Goal: Transaction & Acquisition: Purchase product/service

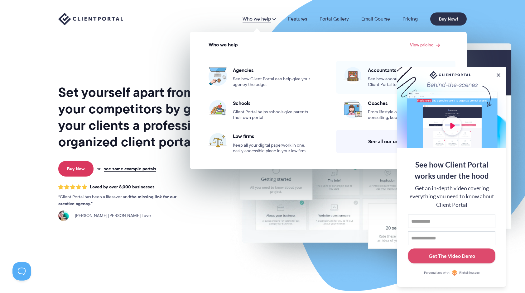
click at [385, 78] on span "See how accountants and CPA’s use Client Portal to keep everything together." at bounding box center [408, 81] width 80 height 11
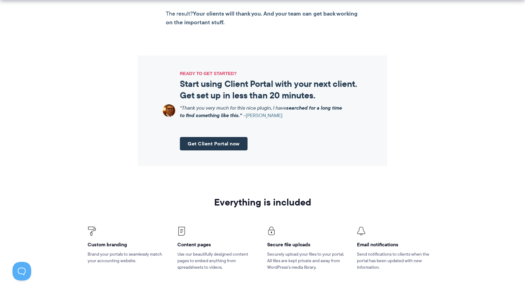
scroll to position [716, 0]
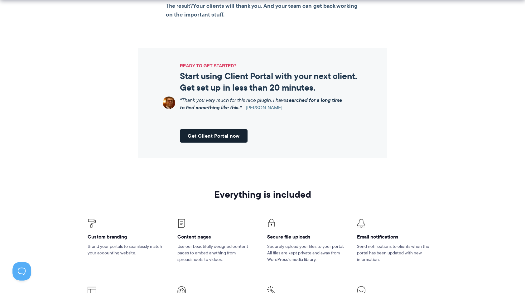
click at [215, 129] on link "Get Client Portal now" at bounding box center [214, 135] width 68 height 13
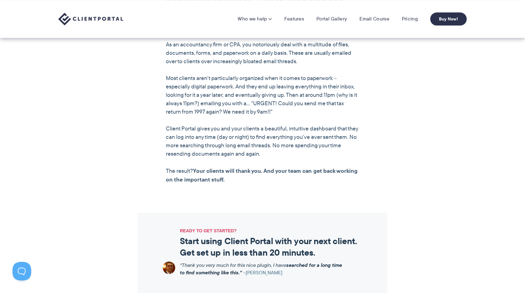
scroll to position [529, 0]
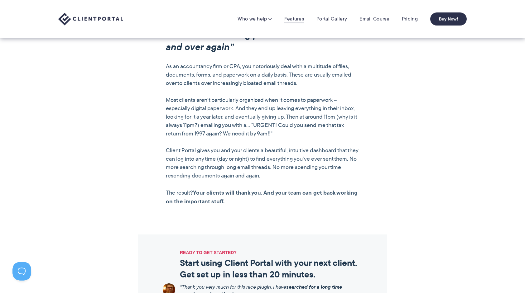
click at [290, 17] on link "Features" at bounding box center [294, 19] width 20 height 6
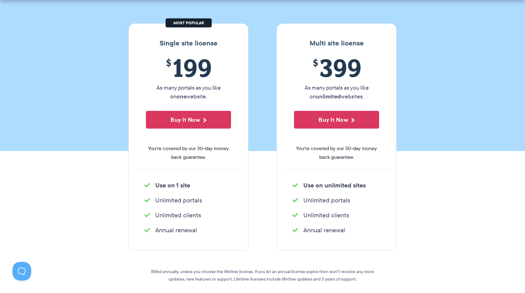
scroll to position [93, 0]
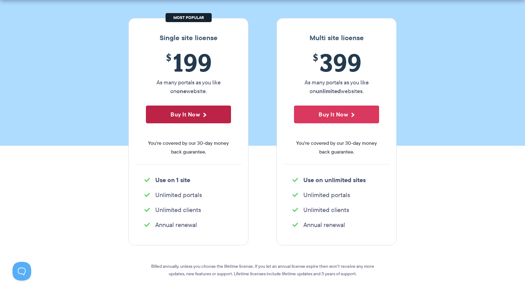
click at [188, 116] on button "Buy It Now" at bounding box center [188, 115] width 85 height 18
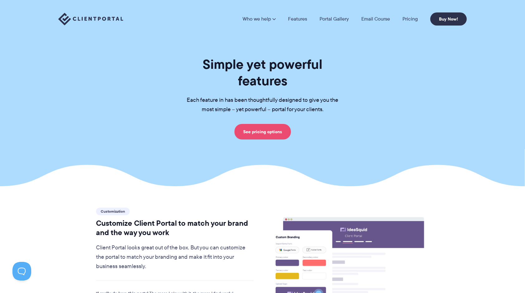
click at [263, 124] on link "See pricing options" at bounding box center [262, 132] width 56 height 16
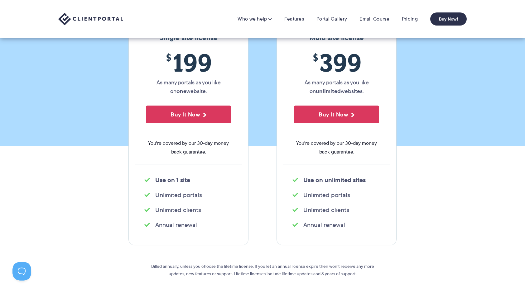
scroll to position [62, 0]
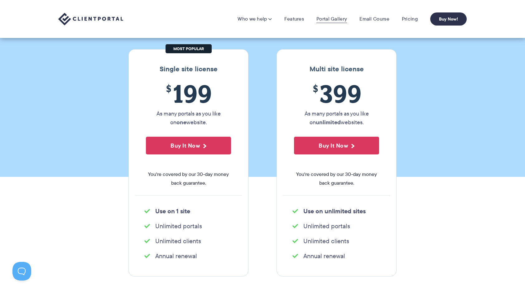
click at [330, 17] on link "Portal Gallery" at bounding box center [331, 19] width 31 height 6
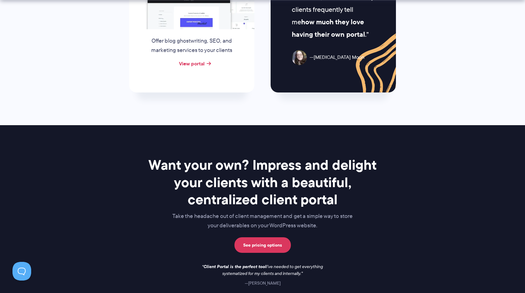
scroll to position [748, 0]
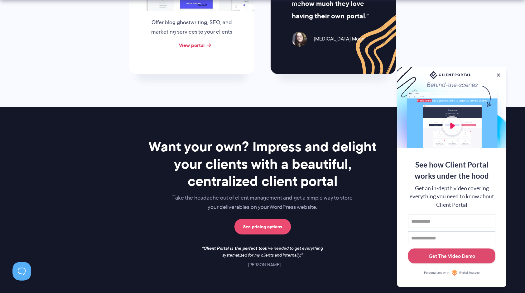
click at [265, 225] on link "See pricing options" at bounding box center [262, 227] width 56 height 16
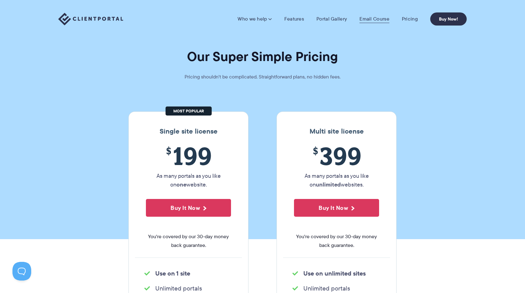
click at [372, 20] on link "Email Course" at bounding box center [374, 19] width 30 height 6
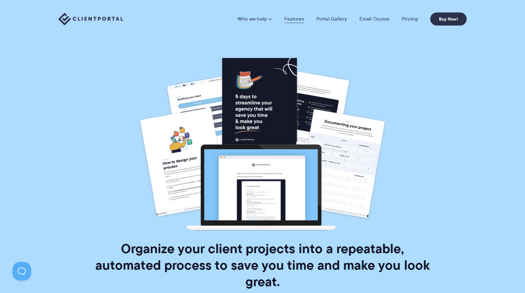
click at [294, 19] on link "Features" at bounding box center [294, 19] width 20 height 6
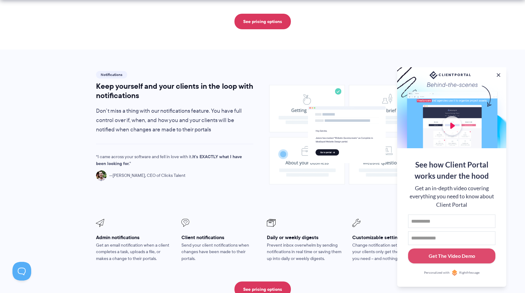
scroll to position [529, 0]
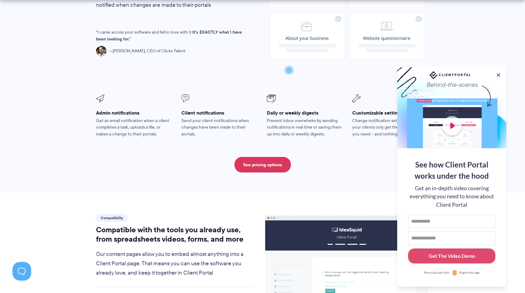
click at [86, 143] on section "Notifications Keep yourself and your clients in the loop with notifications Don…" at bounding box center [262, 59] width 525 height 268
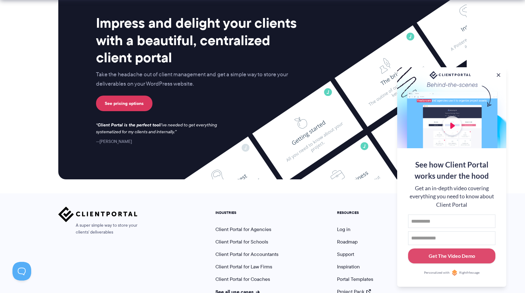
scroll to position [1630, 0]
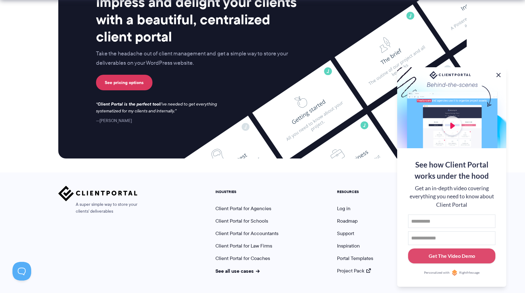
click at [501, 74] on button at bounding box center [497, 74] width 7 height 7
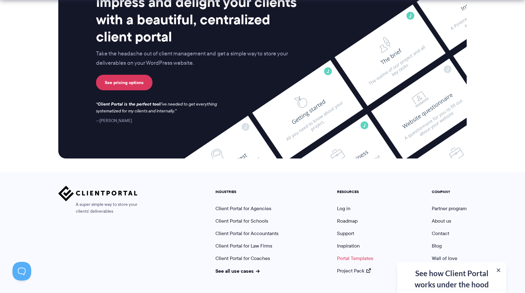
click at [361, 255] on link "Portal Templates" at bounding box center [355, 258] width 36 height 7
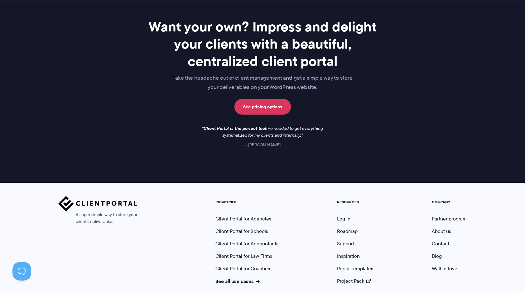
scroll to position [521, 0]
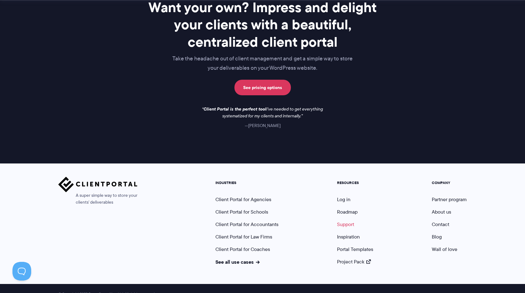
click at [346, 221] on link "Support" at bounding box center [345, 224] width 17 height 7
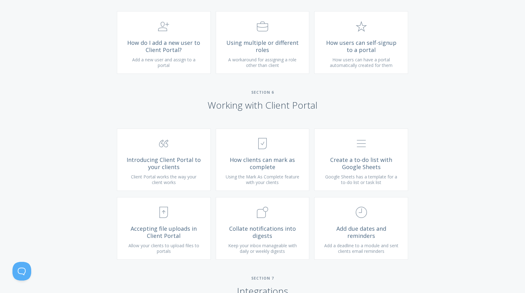
scroll to position [1090, 0]
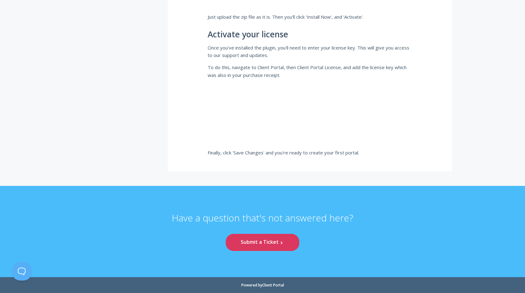
scroll to position [1246, 0]
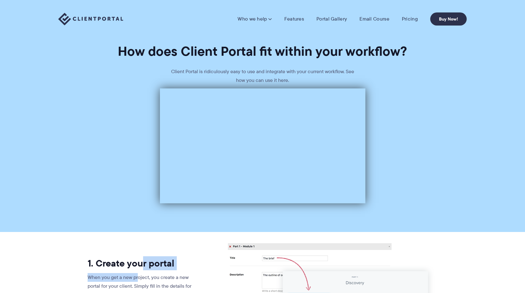
drag, startPoint x: 139, startPoint y: 269, endPoint x: 140, endPoint y: 265, distance: 4.5
click at [69, 169] on p at bounding box center [262, 145] width 525 height 121
click at [32, 183] on p at bounding box center [262, 145] width 525 height 121
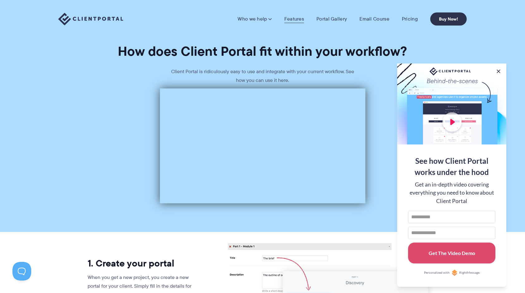
click at [297, 17] on link "Features" at bounding box center [294, 19] width 20 height 6
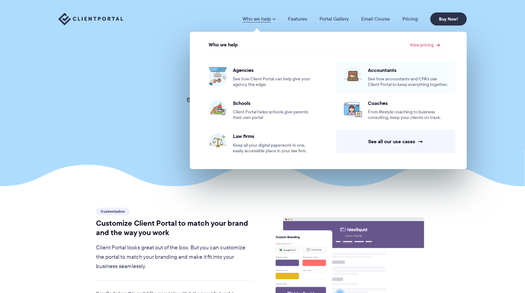
click at [392, 83] on span "See how accountants and CPA’s use Client Portal to keep everything together." at bounding box center [408, 81] width 80 height 11
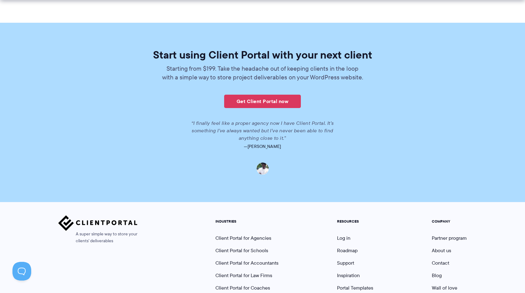
scroll to position [1357, 0]
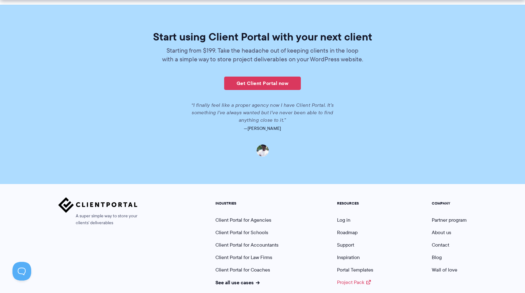
click at [355, 279] on link "Project Pack" at bounding box center [354, 282] width 34 height 7
click at [241, 241] on link "Client Portal for Accountants" at bounding box center [246, 244] width 63 height 7
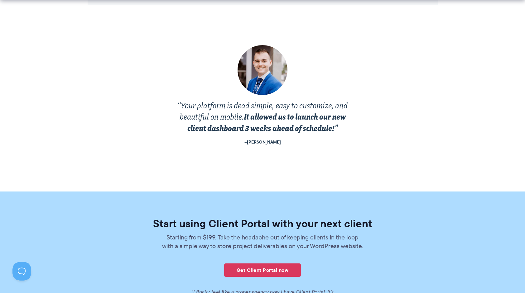
scroll to position [1233, 0]
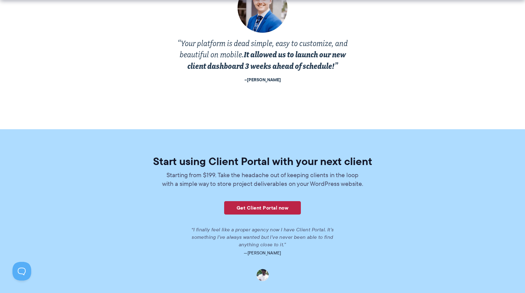
click at [259, 201] on link "Get Client Portal now" at bounding box center [262, 207] width 77 height 13
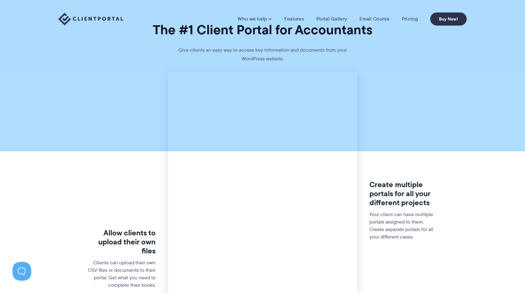
scroll to position [0, 0]
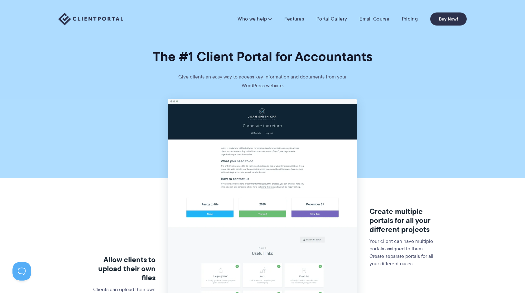
drag, startPoint x: 293, startPoint y: 18, endPoint x: 281, endPoint y: 27, distance: 15.1
click at [277, 33] on div "Who we help Who we help View pricing Agencies See how Client Portal can help gi…" at bounding box center [262, 19] width 525 height 38
click at [290, 17] on link "Features" at bounding box center [294, 19] width 20 height 6
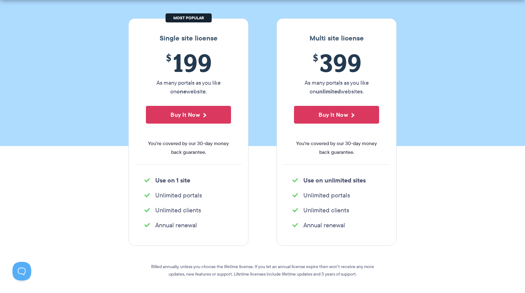
scroll to position [93, 0]
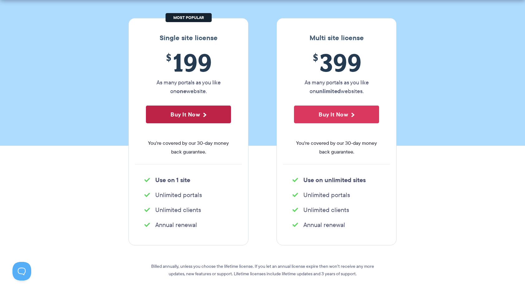
click at [185, 112] on button "Buy It Now" at bounding box center [188, 115] width 85 height 18
